Goal: Transaction & Acquisition: Purchase product/service

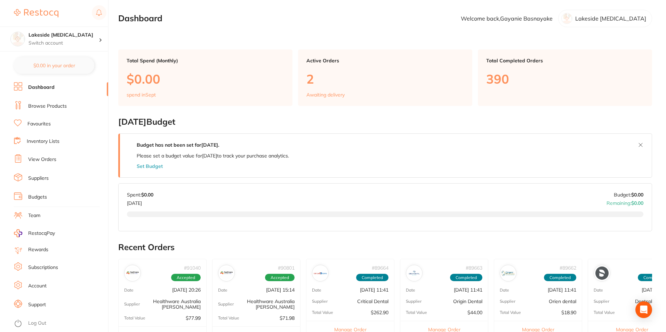
click at [45, 159] on link "View Orders" at bounding box center [42, 159] width 28 height 7
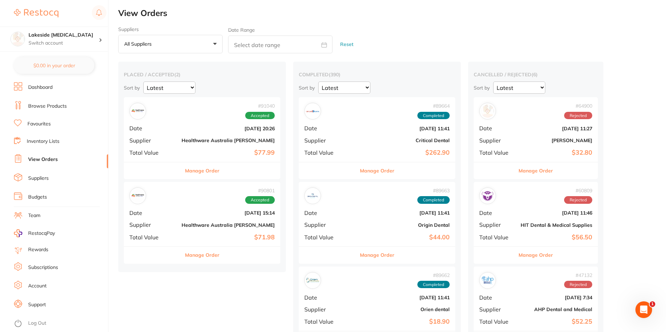
click at [204, 135] on div "# 91040 Accepted Date [DATE] 20:26 Supplier Healthware [GEOGRAPHIC_DATA] [PERSO…" at bounding box center [202, 129] width 157 height 64
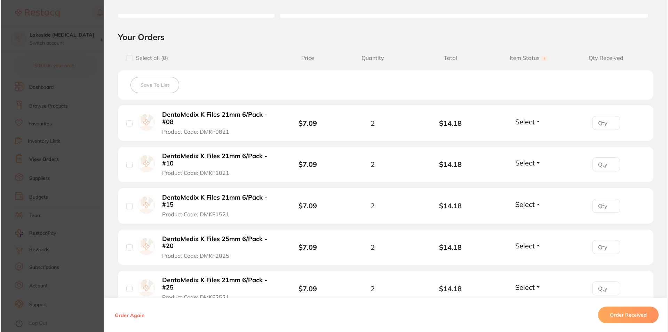
scroll to position [209, 0]
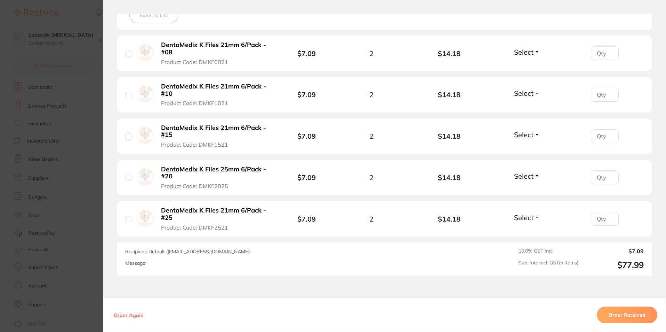
click at [212, 169] on b "DentaMedix K Files 25mm 6/Pack - #20" at bounding box center [215, 173] width 108 height 14
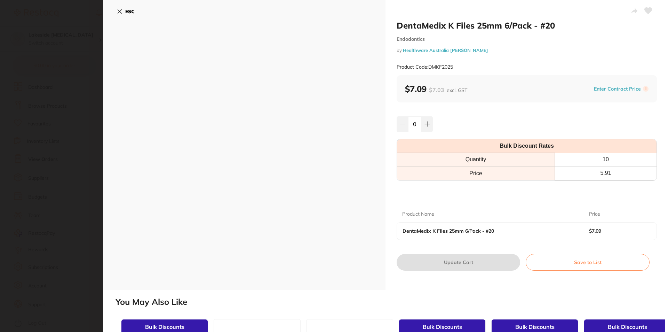
scroll to position [0, 0]
click at [428, 119] on button at bounding box center [426, 123] width 11 height 15
click at [429, 119] on button at bounding box center [426, 123] width 11 height 15
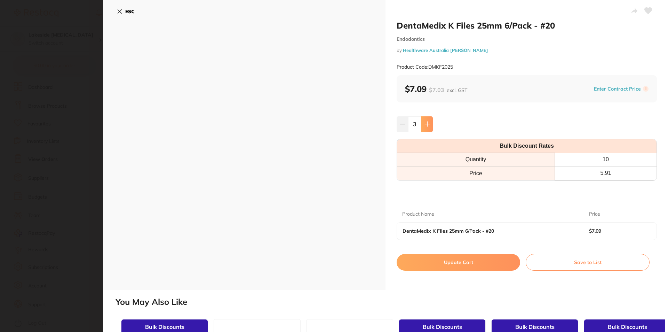
click at [429, 120] on button at bounding box center [426, 123] width 11 height 15
click at [429, 121] on button at bounding box center [426, 123] width 11 height 15
type input "5"
click at [472, 265] on button "Update Cart" at bounding box center [459, 262] width 124 height 17
checkbox input "false"
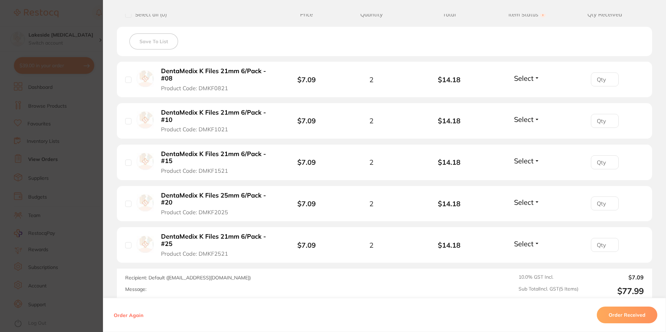
scroll to position [139, 0]
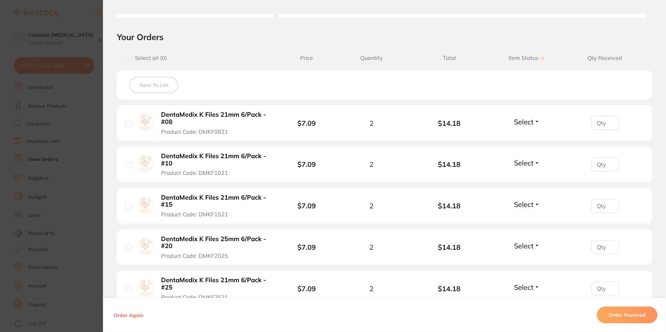
click at [83, 46] on section "Order ID: Restocq- 91040 Order Information Accepted Order Order Date [DATE] 20:…" at bounding box center [333, 166] width 666 height 332
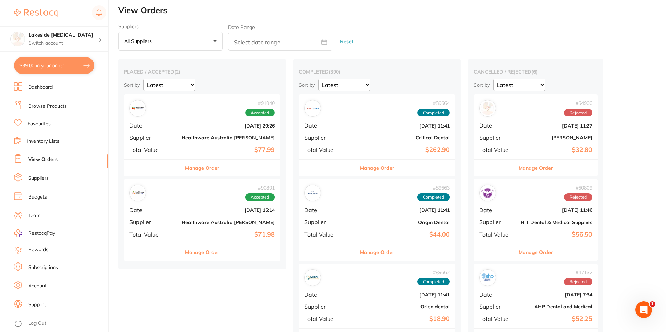
click at [52, 108] on link "Browse Products" at bounding box center [47, 106] width 39 height 7
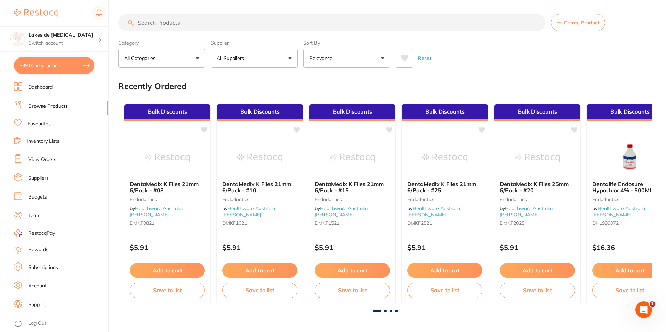
click at [229, 26] on input "search" at bounding box center [331, 22] width 427 height 17
type input "k files"
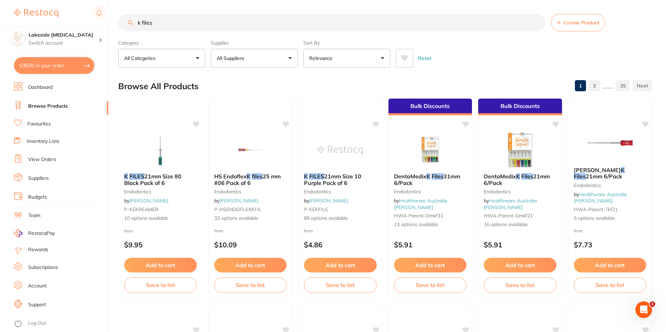
click at [284, 60] on button "All Suppliers" at bounding box center [254, 58] width 87 height 19
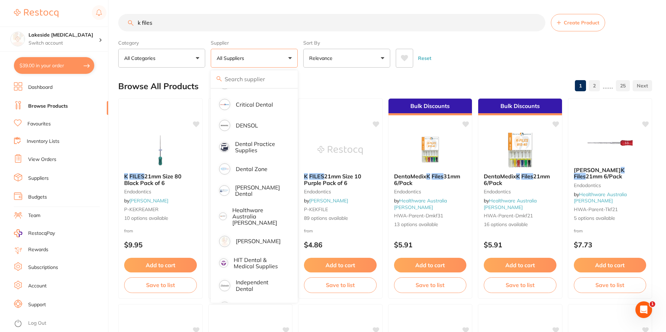
scroll to position [209, 0]
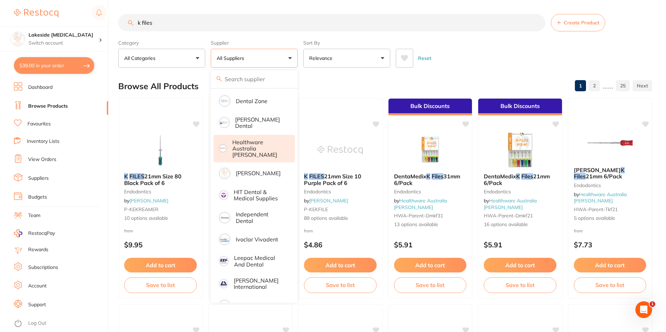
click at [263, 139] on p "Healthware Australia [PERSON_NAME]" at bounding box center [258, 148] width 53 height 19
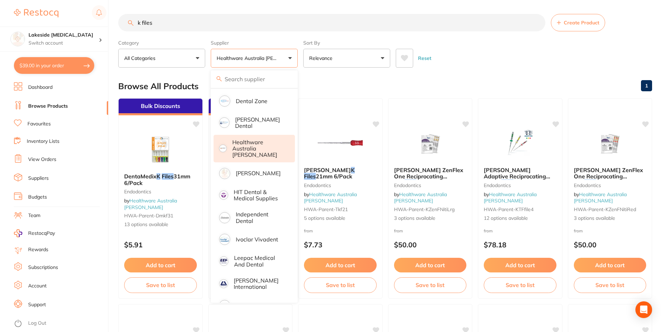
click at [476, 45] on div "Reset" at bounding box center [521, 55] width 251 height 24
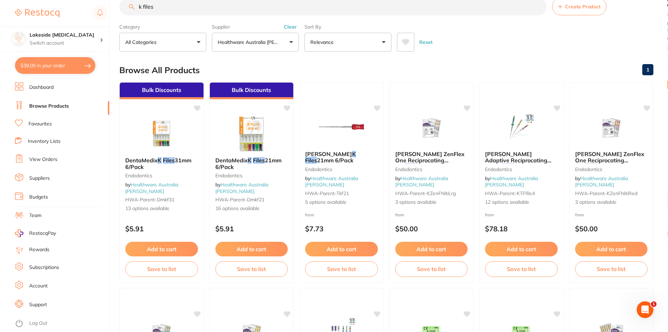
scroll to position [0, 0]
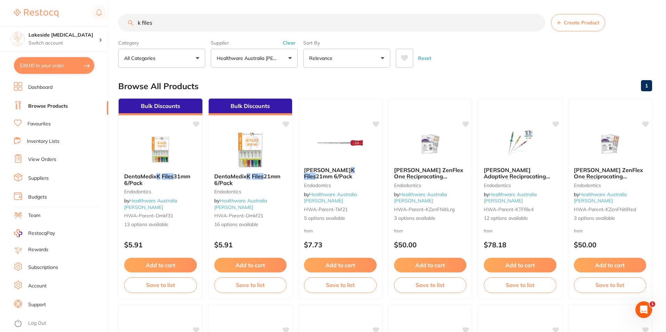
click at [37, 61] on button "$39.00 in your order" at bounding box center [54, 65] width 80 height 17
checkbox input "true"
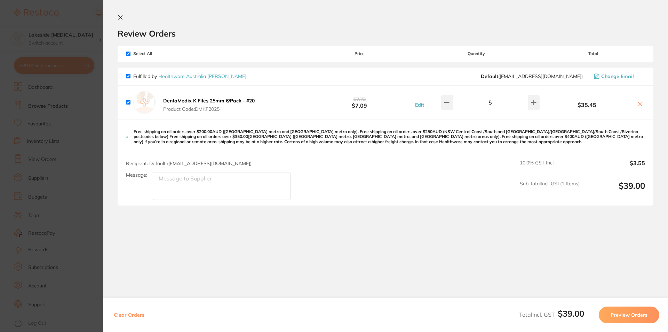
drag, startPoint x: 190, startPoint y: 100, endPoint x: 160, endPoint y: 95, distance: 30.7
click at [160, 95] on div "DentaMedix K Files 25mm 6/Pack - #20 Product Code: DMKF2025" at bounding box center [191, 102] width 131 height 22
click at [121, 18] on icon at bounding box center [121, 18] width 4 height 4
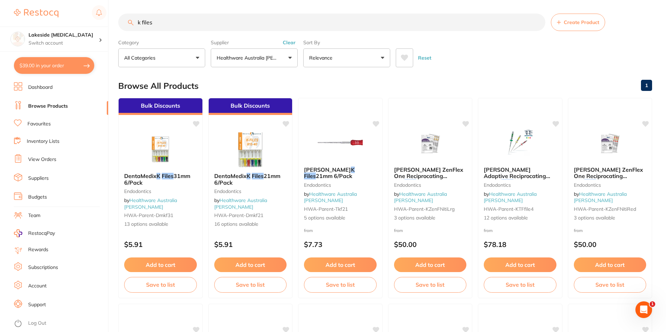
drag, startPoint x: 187, startPoint y: 25, endPoint x: 64, endPoint y: 19, distance: 123.0
click at [64, 19] on div "$39.00 Lakeside [MEDICAL_DATA] Switch account Lakeside [MEDICAL_DATA] $39.00 in…" at bounding box center [333, 166] width 666 height 332
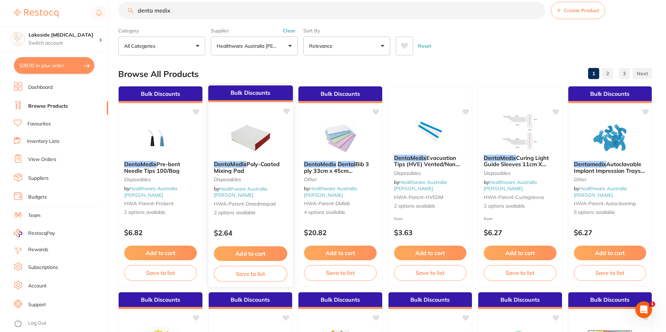
scroll to position [0, 0]
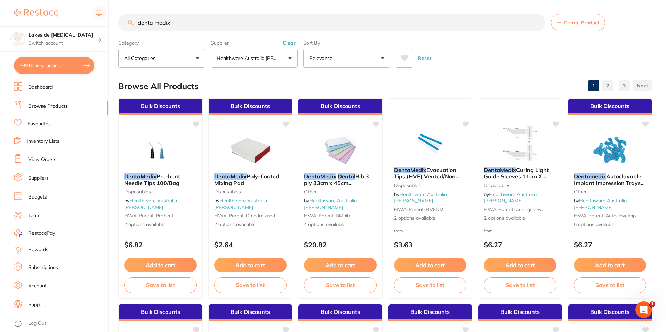
click at [214, 23] on input "denta medix" at bounding box center [331, 22] width 427 height 17
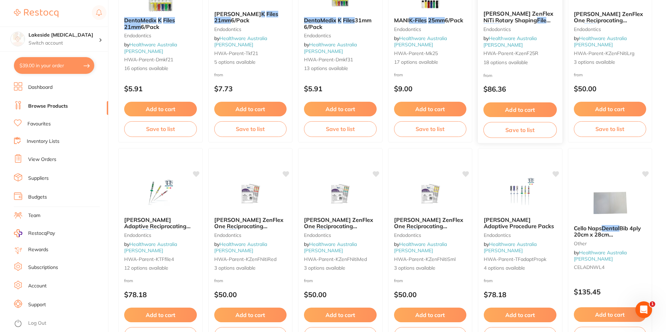
scroll to position [35, 0]
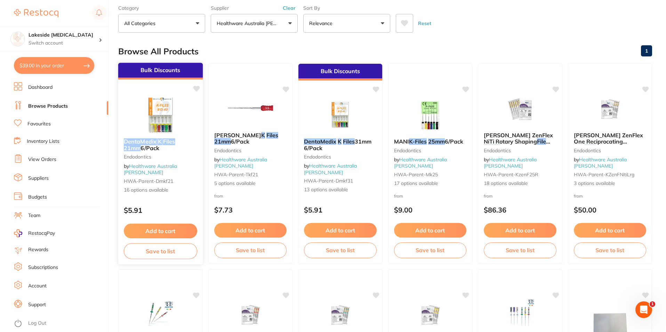
drag, startPoint x: 197, startPoint y: 143, endPoint x: 122, endPoint y: 143, distance: 75.2
click at [122, 143] on div "DentaMedix K Files 21mm 6/Pack Endodontics by Healthware Australia [PERSON_NAME…" at bounding box center [160, 166] width 85 height 66
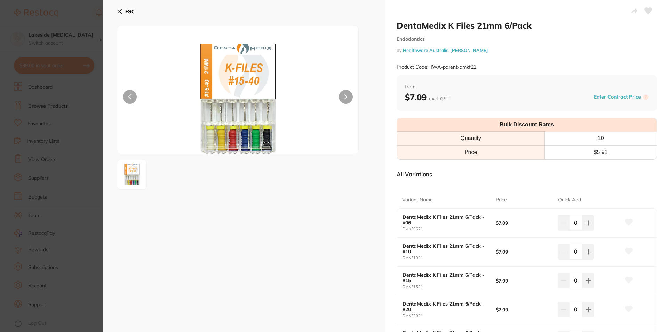
drag, startPoint x: 126, startPoint y: 143, endPoint x: 324, endPoint y: 224, distance: 214.2
drag, startPoint x: 502, startPoint y: 27, endPoint x: 392, endPoint y: 28, distance: 109.3
copy h2 "DentaMedix K Files 21mm"
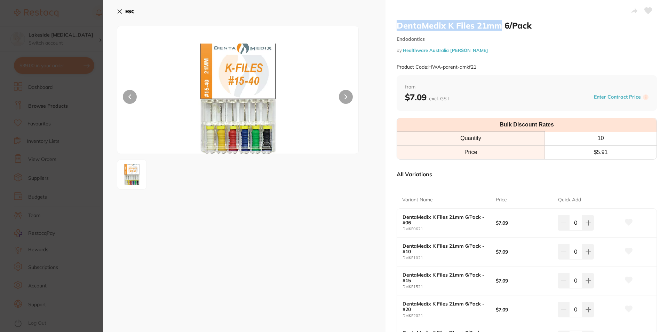
click at [122, 11] on icon at bounding box center [120, 12] width 6 height 6
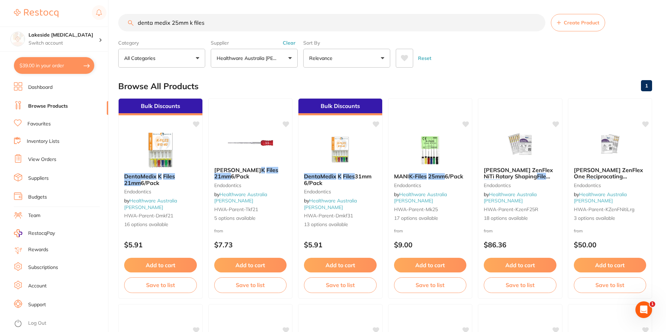
drag, startPoint x: 218, startPoint y: 25, endPoint x: 48, endPoint y: 17, distance: 169.7
click at [48, 17] on div "$39.00 Lakeside [MEDICAL_DATA] Switch account Lakeside [MEDICAL_DATA] $39.00 in…" at bounding box center [333, 166] width 666 height 332
paste input "DentaMedix K Files 21mm"
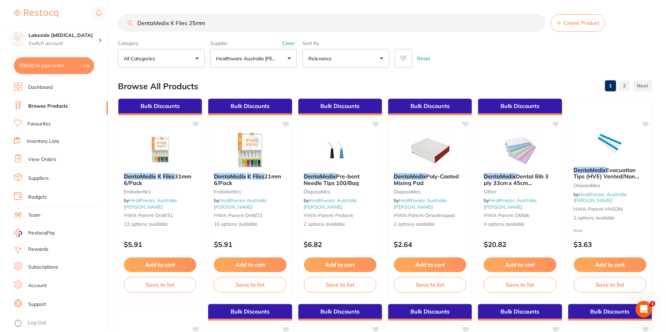
scroll to position [124, 0]
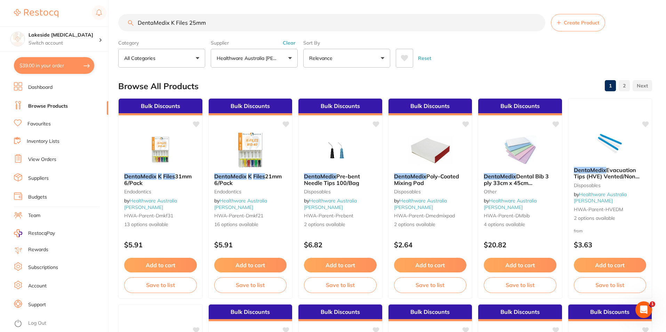
type input "DentaMedix K Files 25mm"
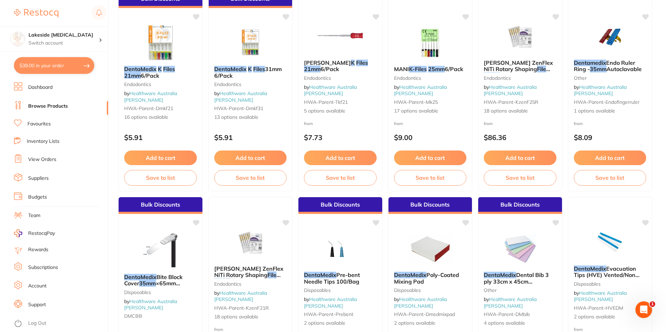
scroll to position [104, 0]
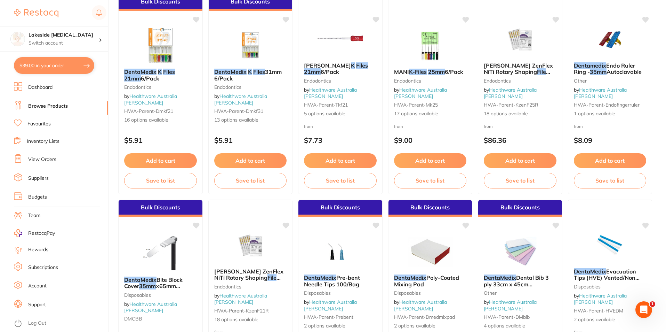
click at [54, 67] on button "$39.00 in your order" at bounding box center [54, 65] width 80 height 17
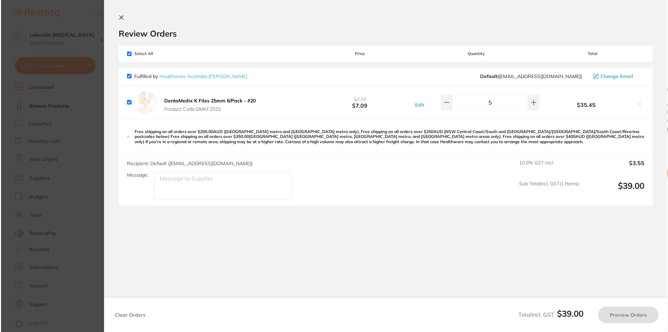
scroll to position [0, 0]
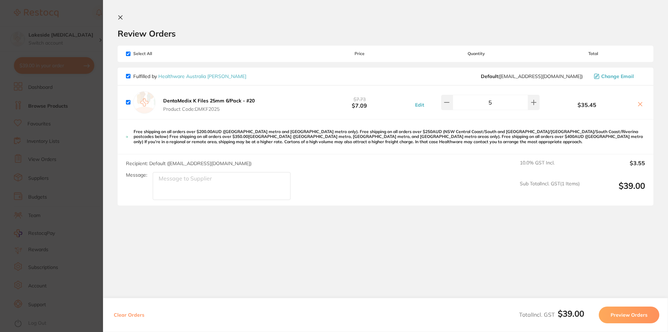
click at [233, 98] on b "DentaMedix K Files 25mm 6/Pack - #20" at bounding box center [209, 100] width 92 height 6
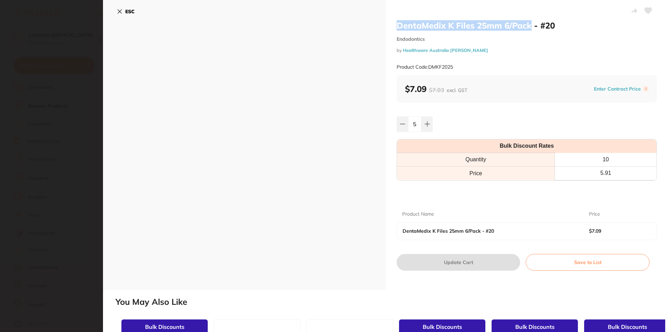
drag, startPoint x: 531, startPoint y: 24, endPoint x: 386, endPoint y: 29, distance: 145.2
click at [384, 28] on div "DentaMedix K Files 25mm 6/Pack - #20 Endodontics by Healthware Australia [PERSO…" at bounding box center [385, 145] width 565 height 290
copy div "DentaMedix K Files 25mm 6/Pack"
click at [123, 8] on button "ESC" at bounding box center [126, 12] width 18 height 12
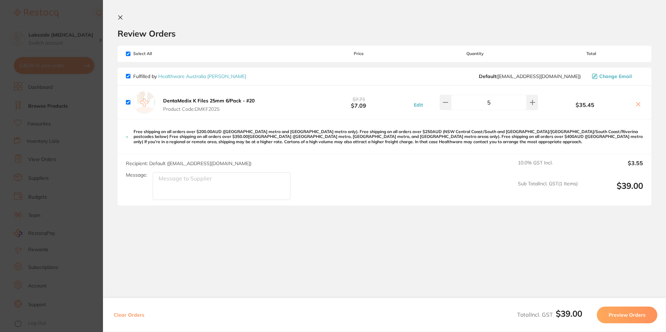
click at [119, 15] on icon at bounding box center [121, 18] width 6 height 6
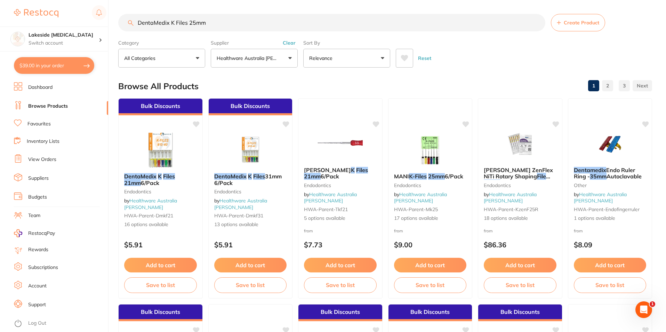
drag, startPoint x: 219, startPoint y: 23, endPoint x: 75, endPoint y: 18, distance: 144.5
click at [75, 18] on div "$39.00 Lakeside [MEDICAL_DATA] Switch account Lakeside [MEDICAL_DATA] $39.00 in…" at bounding box center [333, 166] width 666 height 332
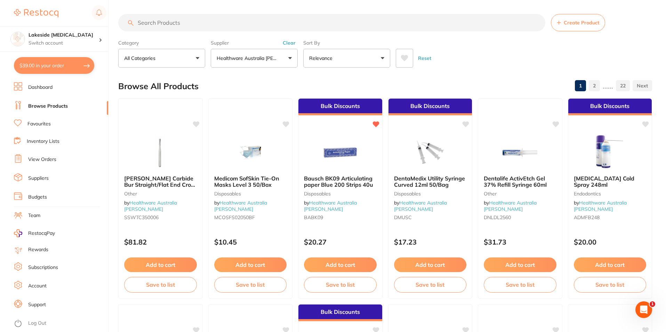
paste input "DentaMedix K Files 25mm 6/Pack"
type input "DentaMedix K Files 25mm 6/Pack"
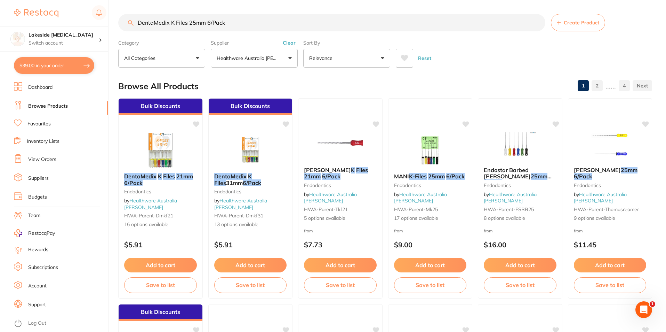
click at [36, 124] on link "Favourites" at bounding box center [38, 123] width 23 height 7
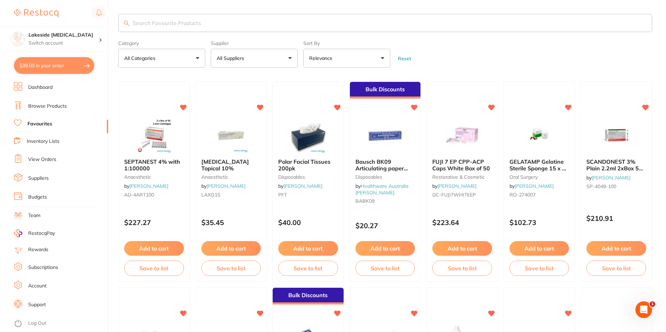
click at [276, 27] on input "search" at bounding box center [385, 23] width 534 height 18
type input "k files"
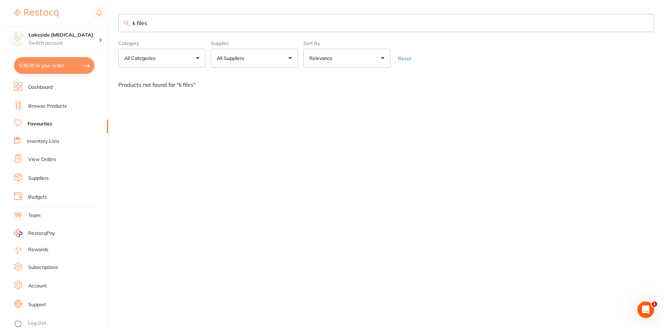
click at [184, 28] on input "k files" at bounding box center [386, 23] width 536 height 18
click at [61, 103] on link "Browse Products" at bounding box center [47, 106] width 39 height 7
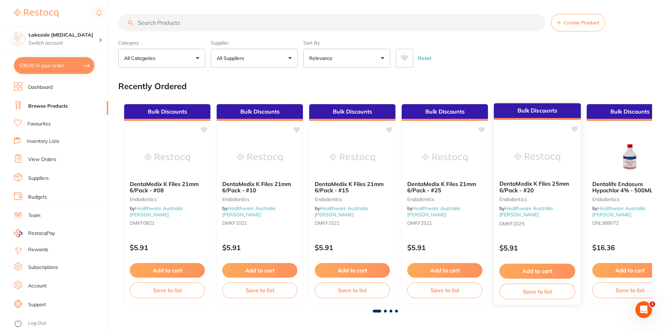
click at [545, 206] on link "Healthware Australia [PERSON_NAME]" at bounding box center [527, 211] width 54 height 13
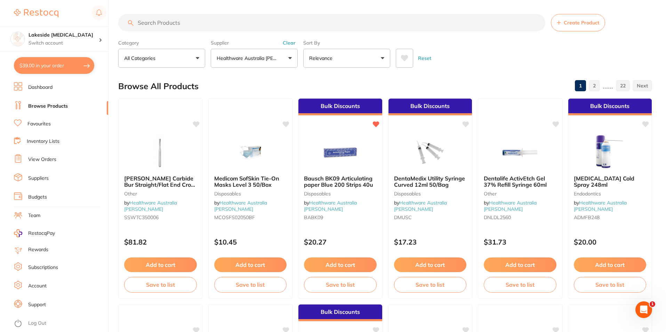
click at [285, 22] on input "search" at bounding box center [331, 22] width 427 height 17
type input "k files"
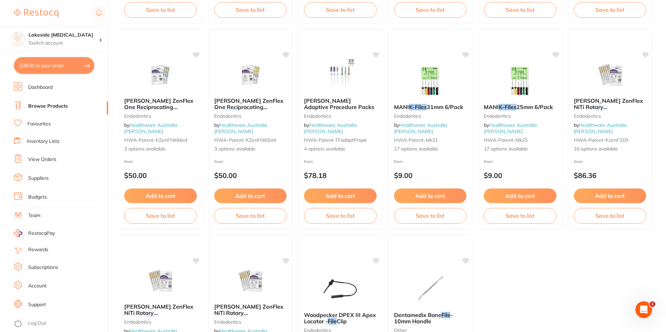
scroll to position [240, 0]
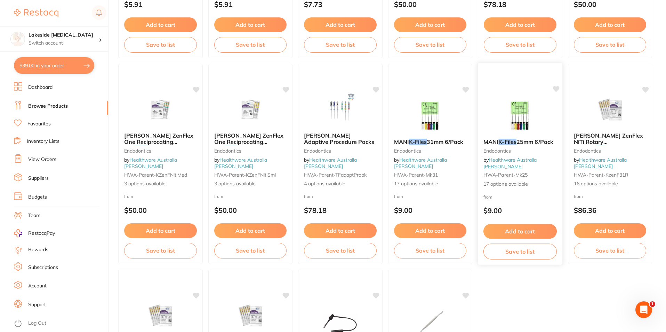
click at [518, 141] on span "25mm 6/Pack" at bounding box center [535, 141] width 37 height 7
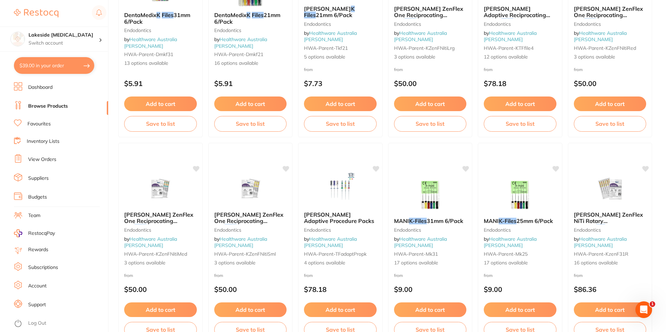
scroll to position [174, 0]
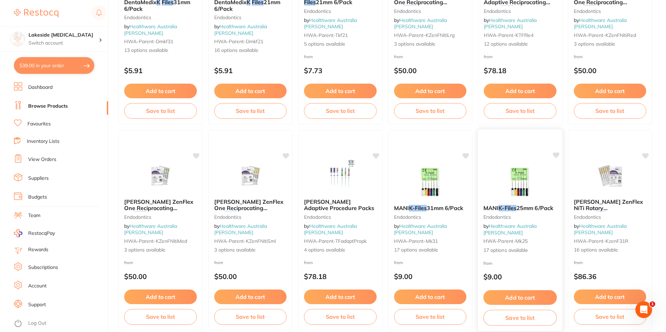
click at [512, 188] on img at bounding box center [521, 181] width 46 height 35
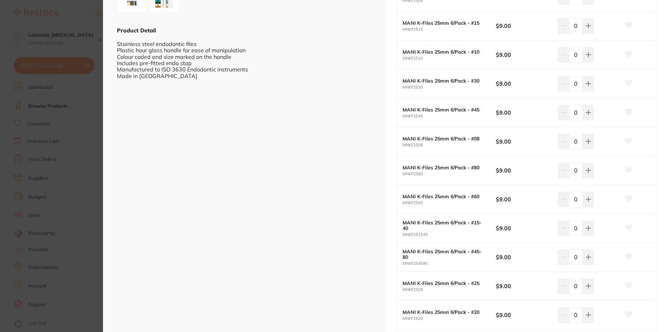
scroll to position [189, 0]
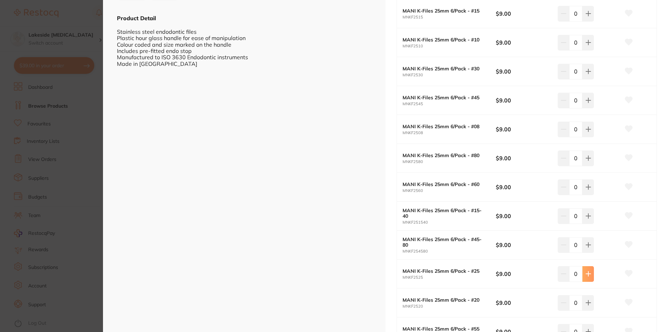
click at [587, 273] on icon at bounding box center [588, 273] width 5 height 5
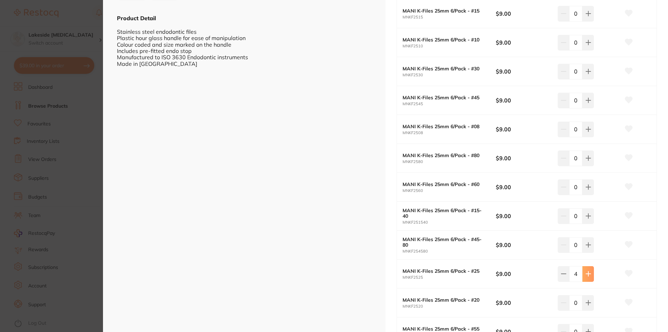
type input "5"
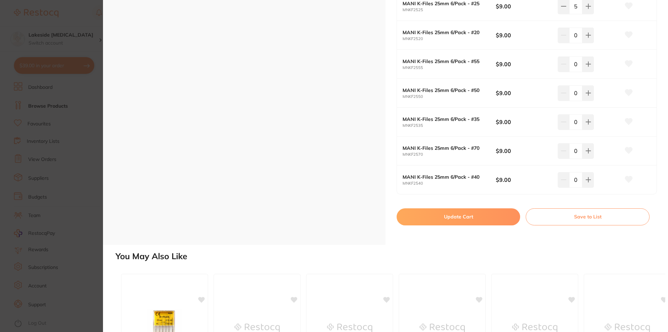
scroll to position [467, 0]
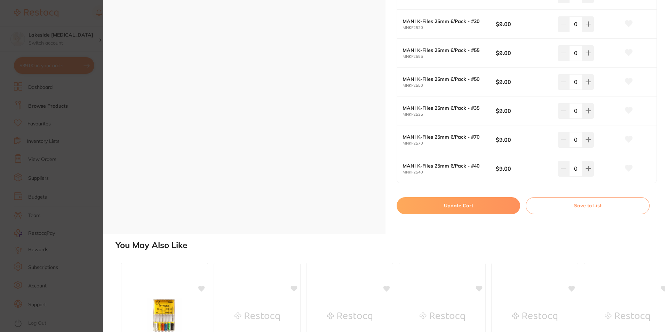
click at [467, 210] on button "Update Cart" at bounding box center [459, 205] width 124 height 17
checkbox input "false"
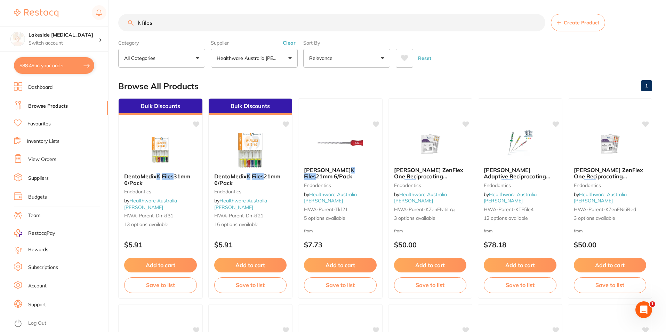
click at [61, 65] on button "$88.49 in your order" at bounding box center [54, 65] width 80 height 17
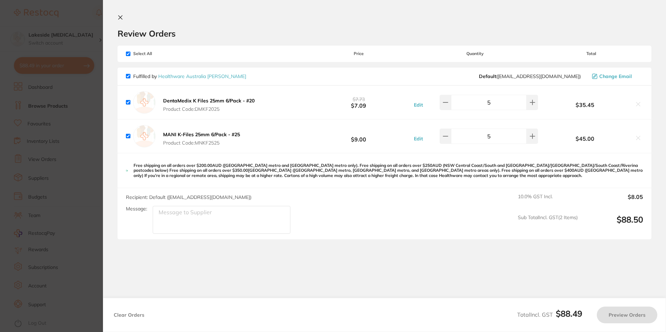
checkbox input "true"
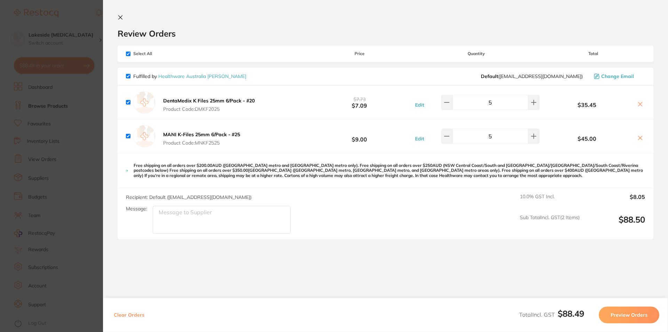
click at [630, 311] on button "Preview Orders" at bounding box center [629, 314] width 61 height 17
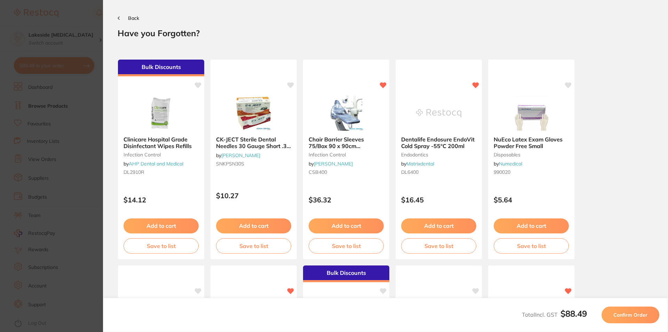
click at [630, 311] on span "Confirm Order" at bounding box center [631, 314] width 34 height 6
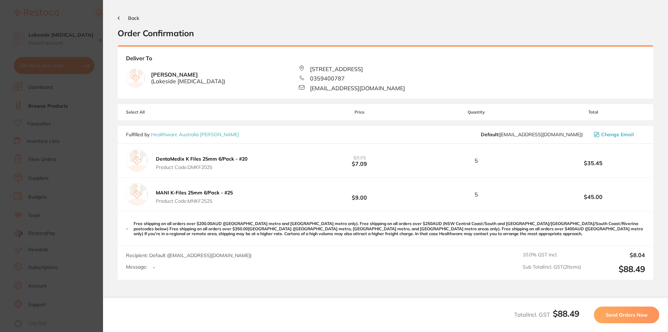
click at [630, 311] on span "Send Orders Now" at bounding box center [627, 314] width 42 height 6
